Goal: Go to known website: Access a specific website the user already knows

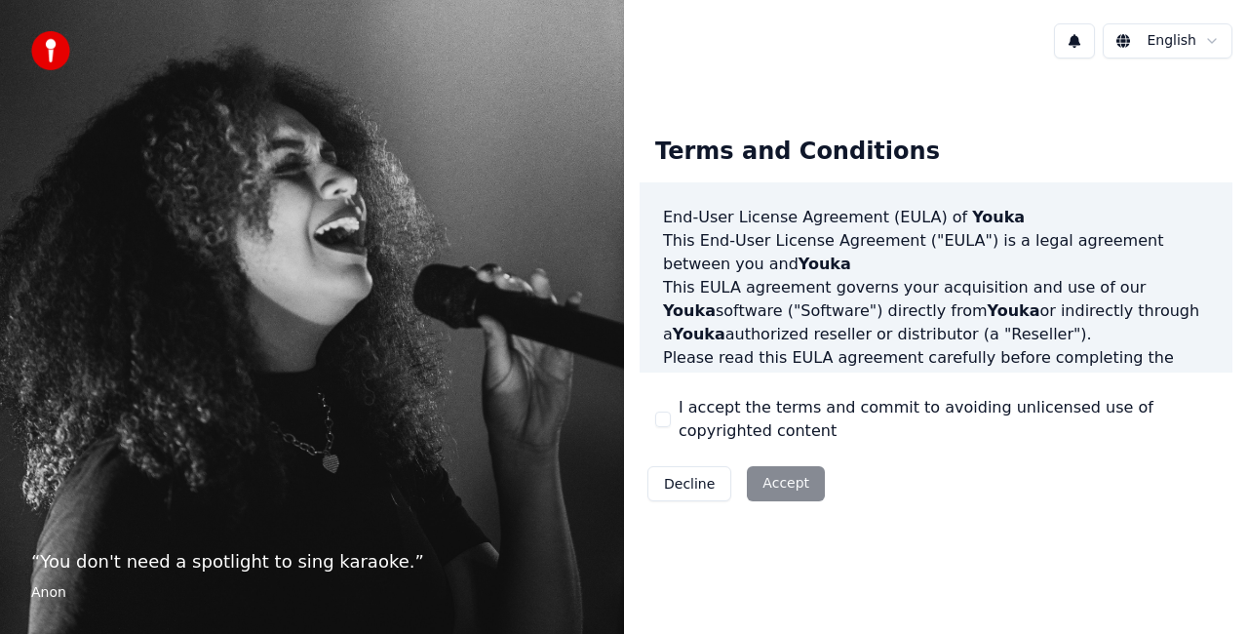
click at [776, 489] on div "Decline Accept" at bounding box center [736, 483] width 193 height 51
click at [770, 484] on div "Decline Accept" at bounding box center [736, 483] width 193 height 51
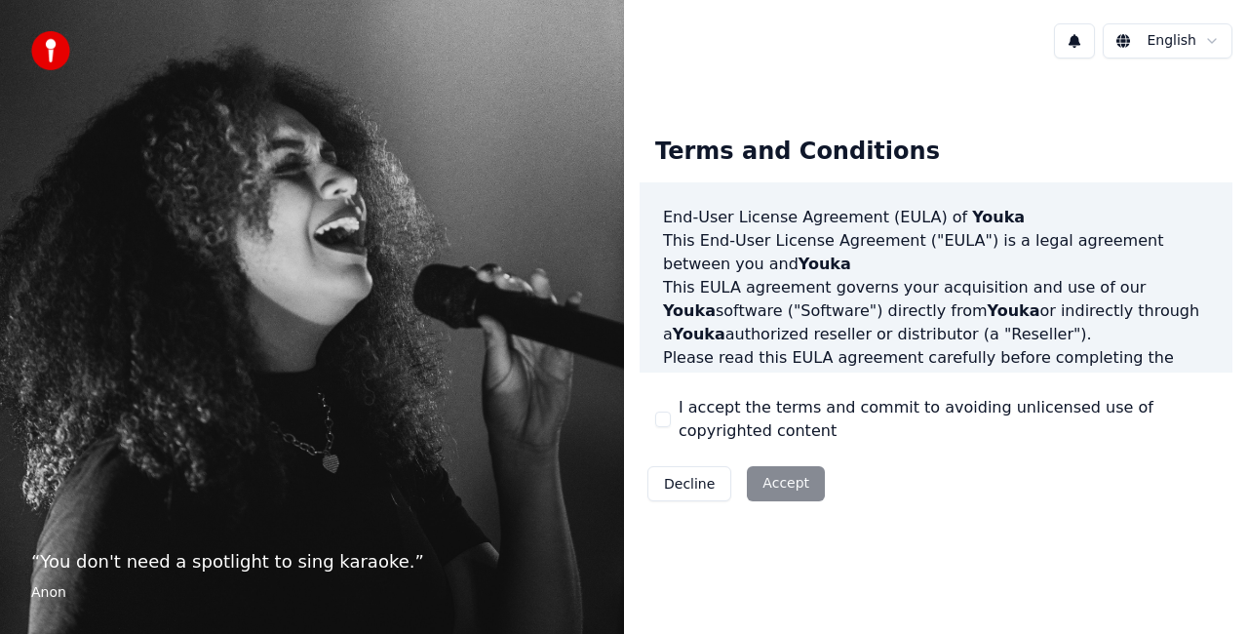
click at [768, 482] on div "Decline Accept" at bounding box center [736, 483] width 193 height 51
click at [788, 491] on div "Decline Accept" at bounding box center [736, 483] width 193 height 51
click at [768, 479] on div "Decline Accept" at bounding box center [736, 483] width 193 height 51
click at [769, 479] on div "Decline Accept" at bounding box center [736, 483] width 193 height 51
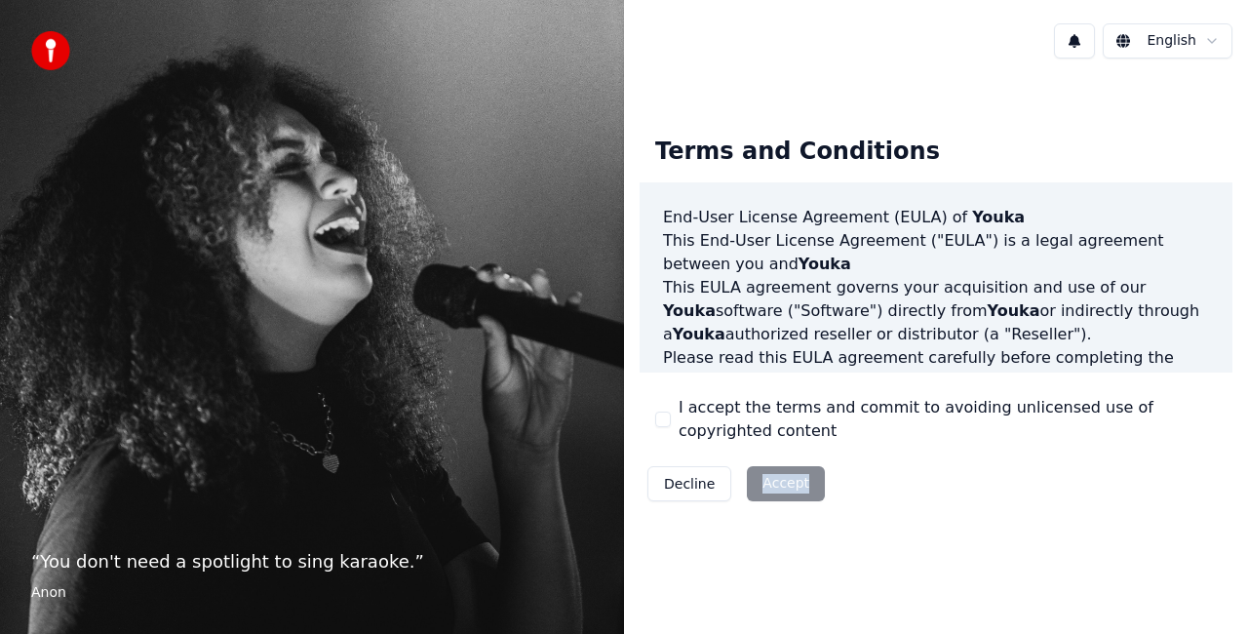
click at [769, 479] on div "Decline Accept" at bounding box center [736, 483] width 193 height 51
click at [785, 486] on div "Decline Accept" at bounding box center [736, 483] width 193 height 51
click at [787, 479] on div "Decline Accept" at bounding box center [736, 483] width 193 height 51
click at [787, 475] on div "Decline Accept" at bounding box center [736, 483] width 193 height 51
click at [790, 472] on div "Decline Accept" at bounding box center [736, 483] width 193 height 51
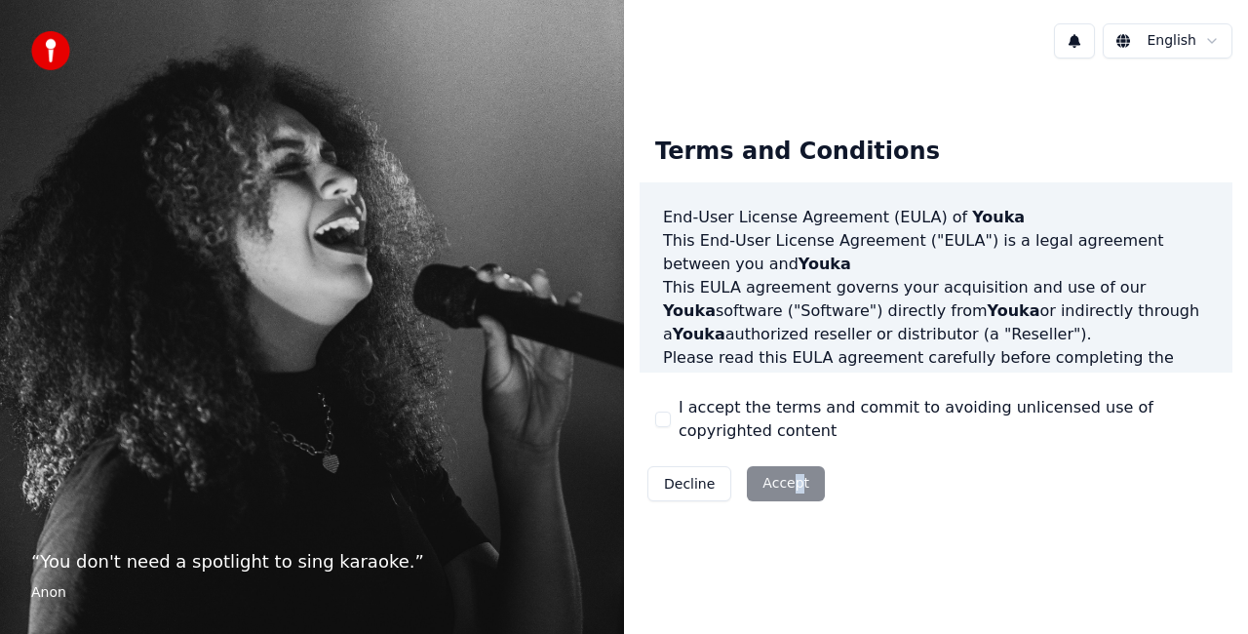
click at [792, 468] on div "Decline Accept" at bounding box center [736, 483] width 193 height 51
click at [786, 482] on div "Decline Accept" at bounding box center [736, 483] width 193 height 51
click at [747, 485] on div "Decline Accept" at bounding box center [736, 483] width 193 height 51
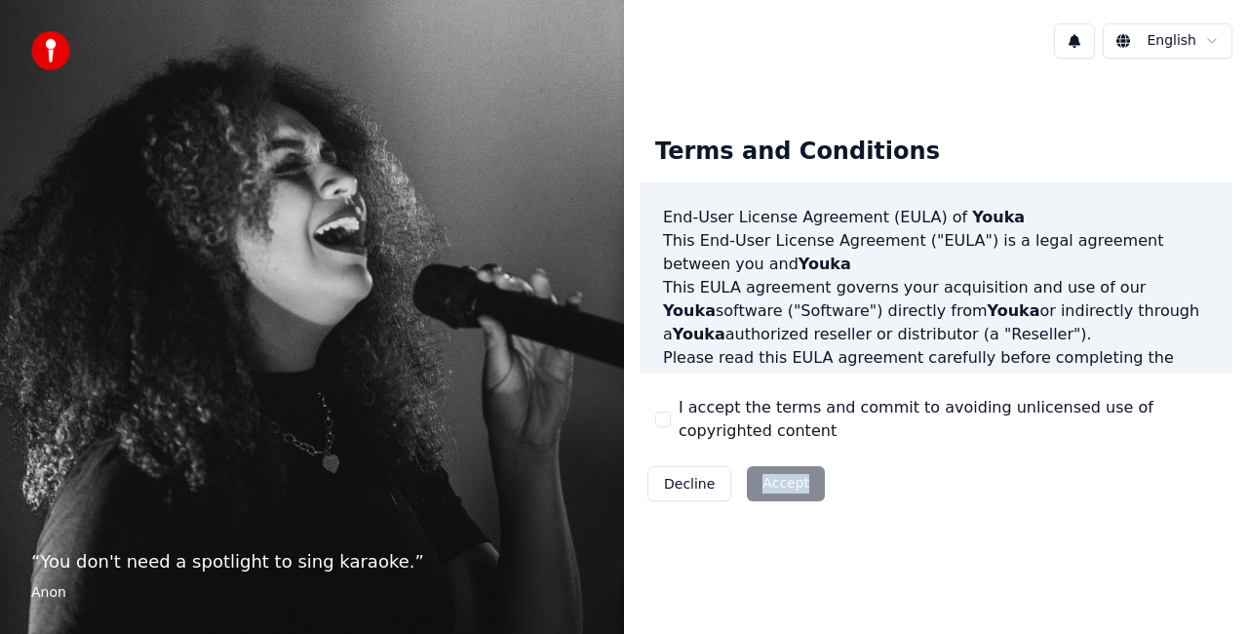
click at [747, 485] on div "Decline Accept" at bounding box center [736, 483] width 193 height 51
click at [756, 486] on div "Decline Accept" at bounding box center [736, 483] width 193 height 51
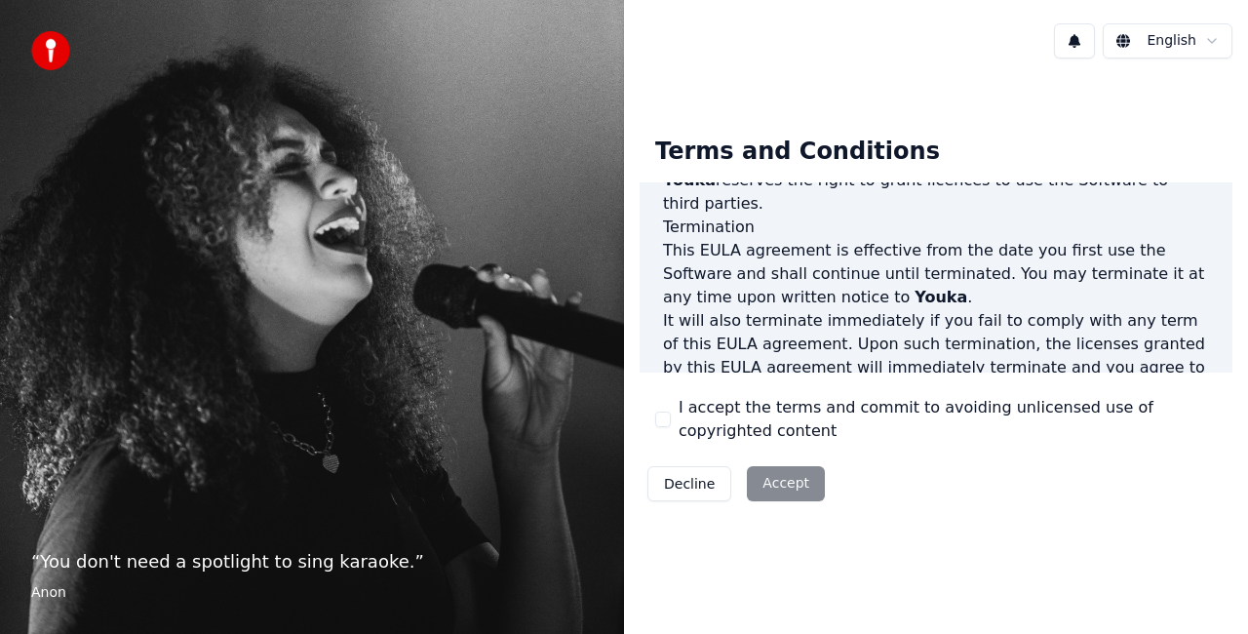
scroll to position [1423, 0]
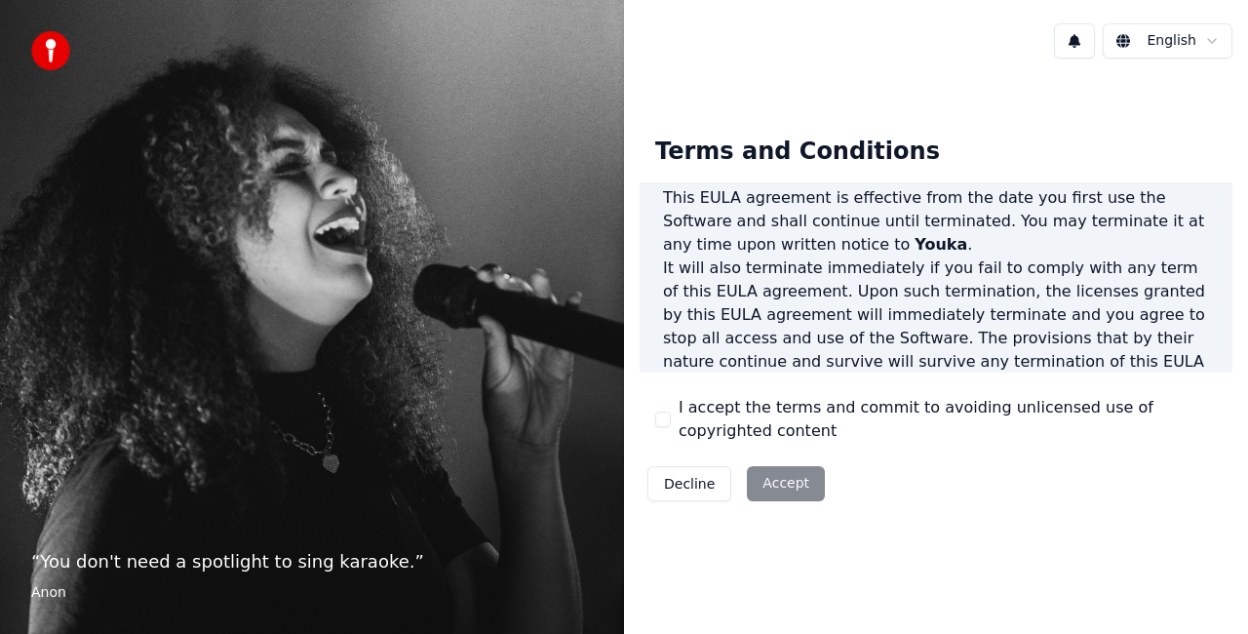
click at [788, 482] on div "Decline Accept" at bounding box center [736, 483] width 193 height 51
click at [689, 481] on button "Decline" at bounding box center [689, 483] width 84 height 35
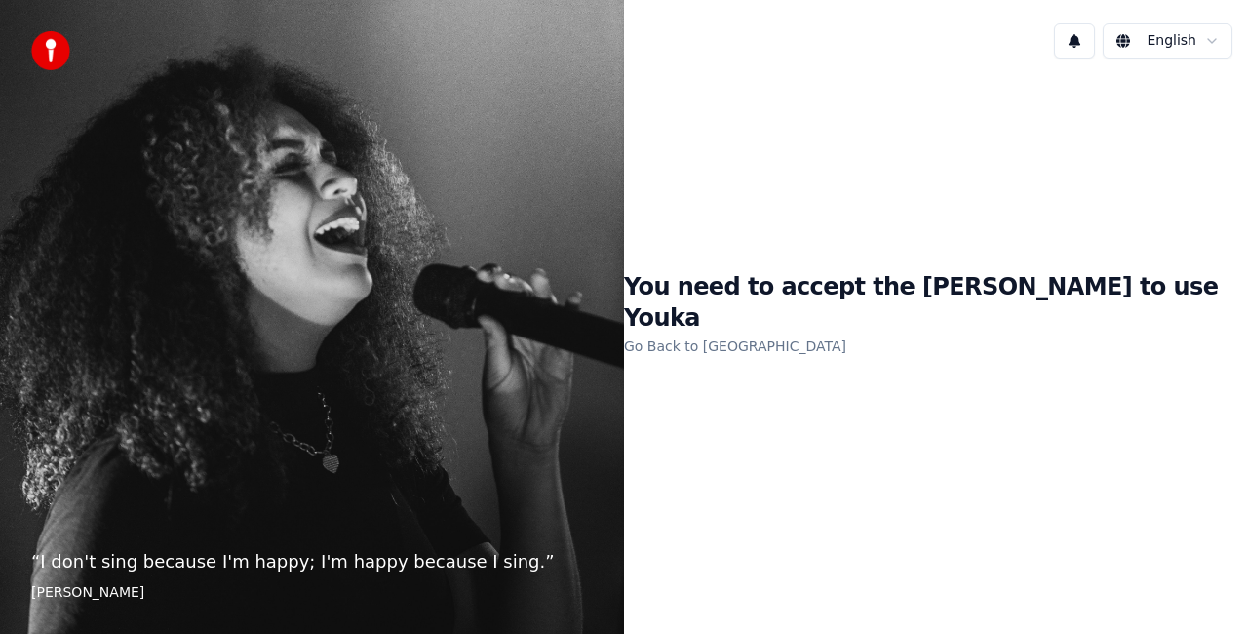
click at [809, 330] on link "Go Back to [GEOGRAPHIC_DATA]" at bounding box center [735, 345] width 222 height 31
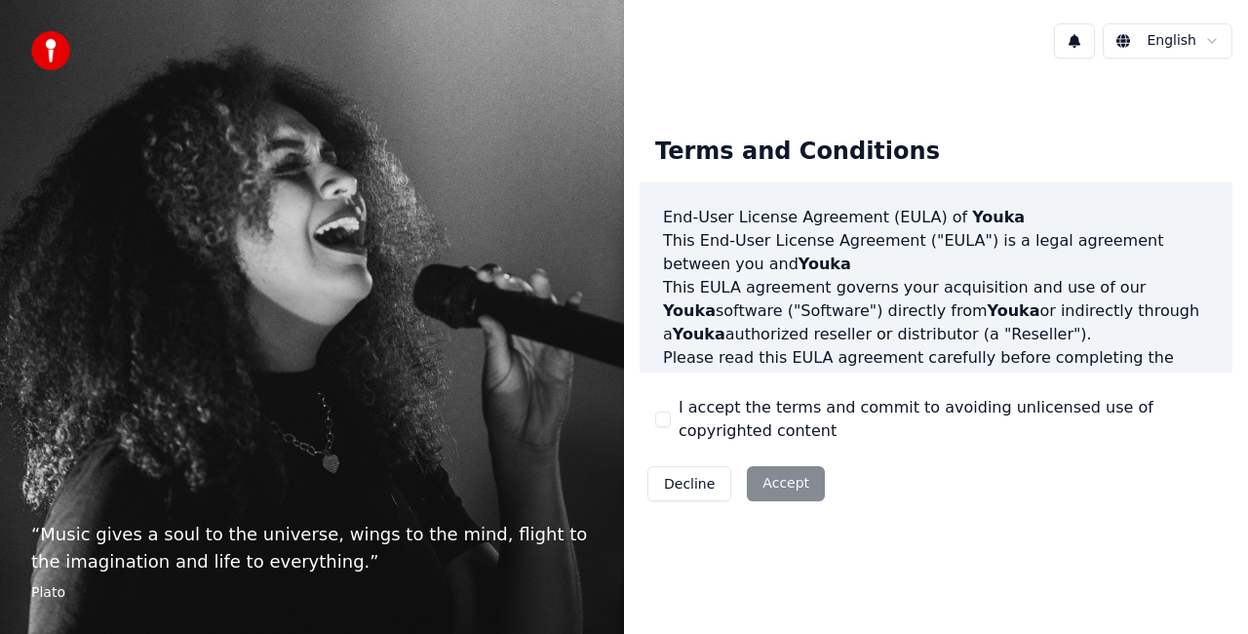
click at [774, 484] on div "Decline Accept" at bounding box center [736, 483] width 193 height 51
click at [775, 484] on div "Decline Accept" at bounding box center [736, 483] width 193 height 51
click at [681, 486] on button "Decline" at bounding box center [689, 483] width 84 height 35
